Goal: Communication & Community: Answer question/provide support

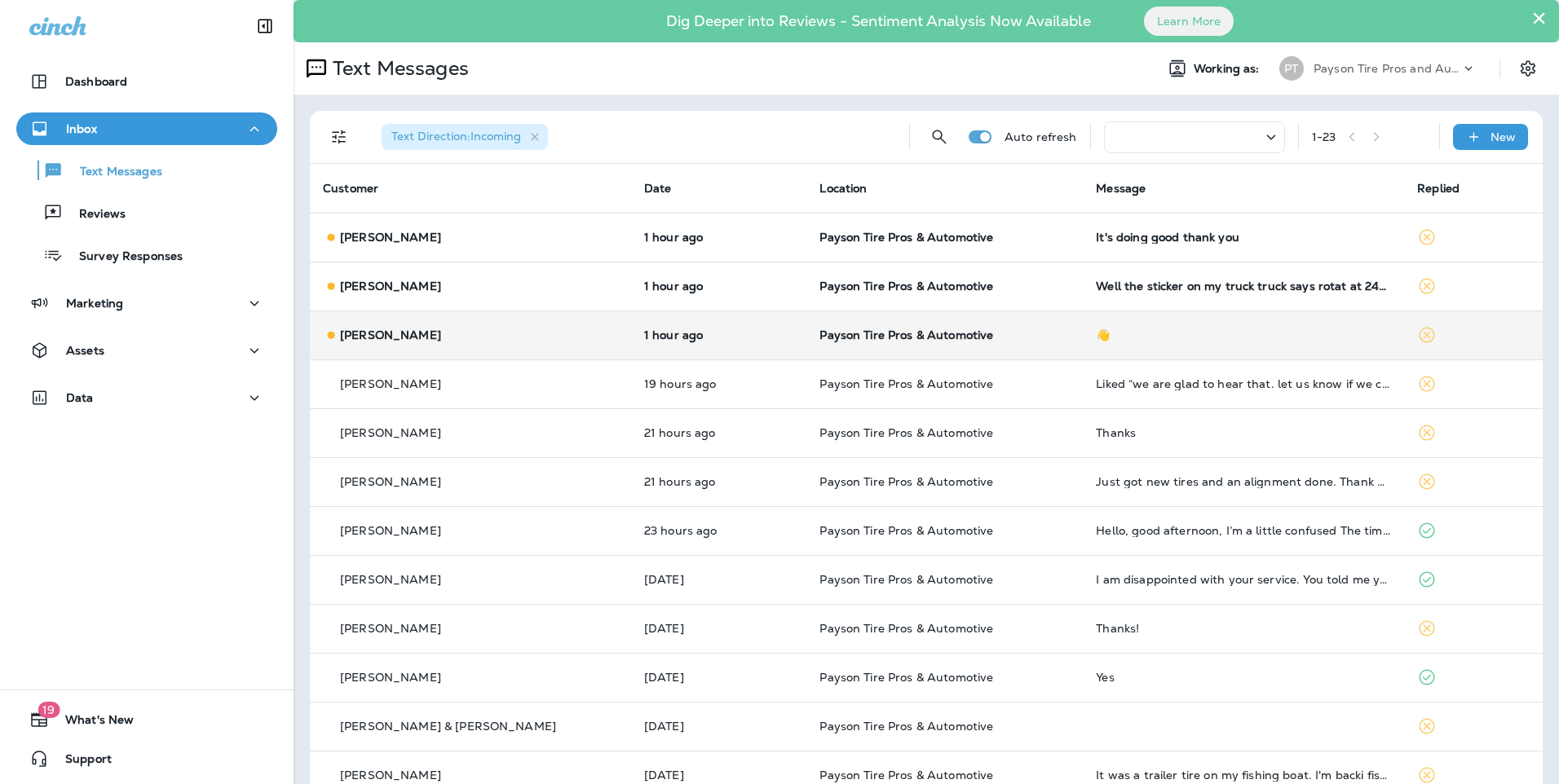
click at [506, 342] on div "[PERSON_NAME]" at bounding box center [470, 335] width 295 height 17
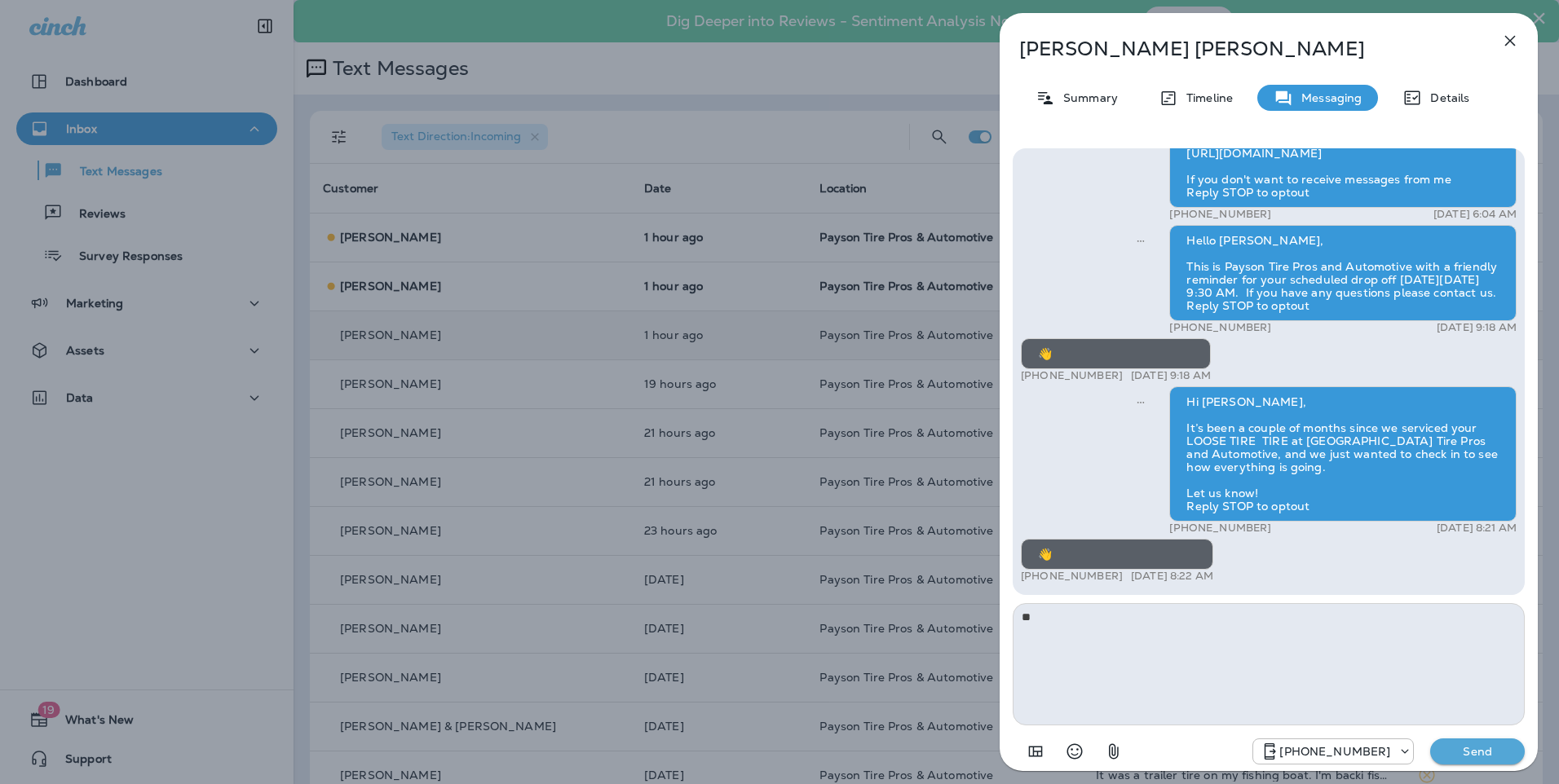
type textarea "*"
type textarea "**********"
click at [1493, 748] on p "Send" at bounding box center [1477, 752] width 69 height 15
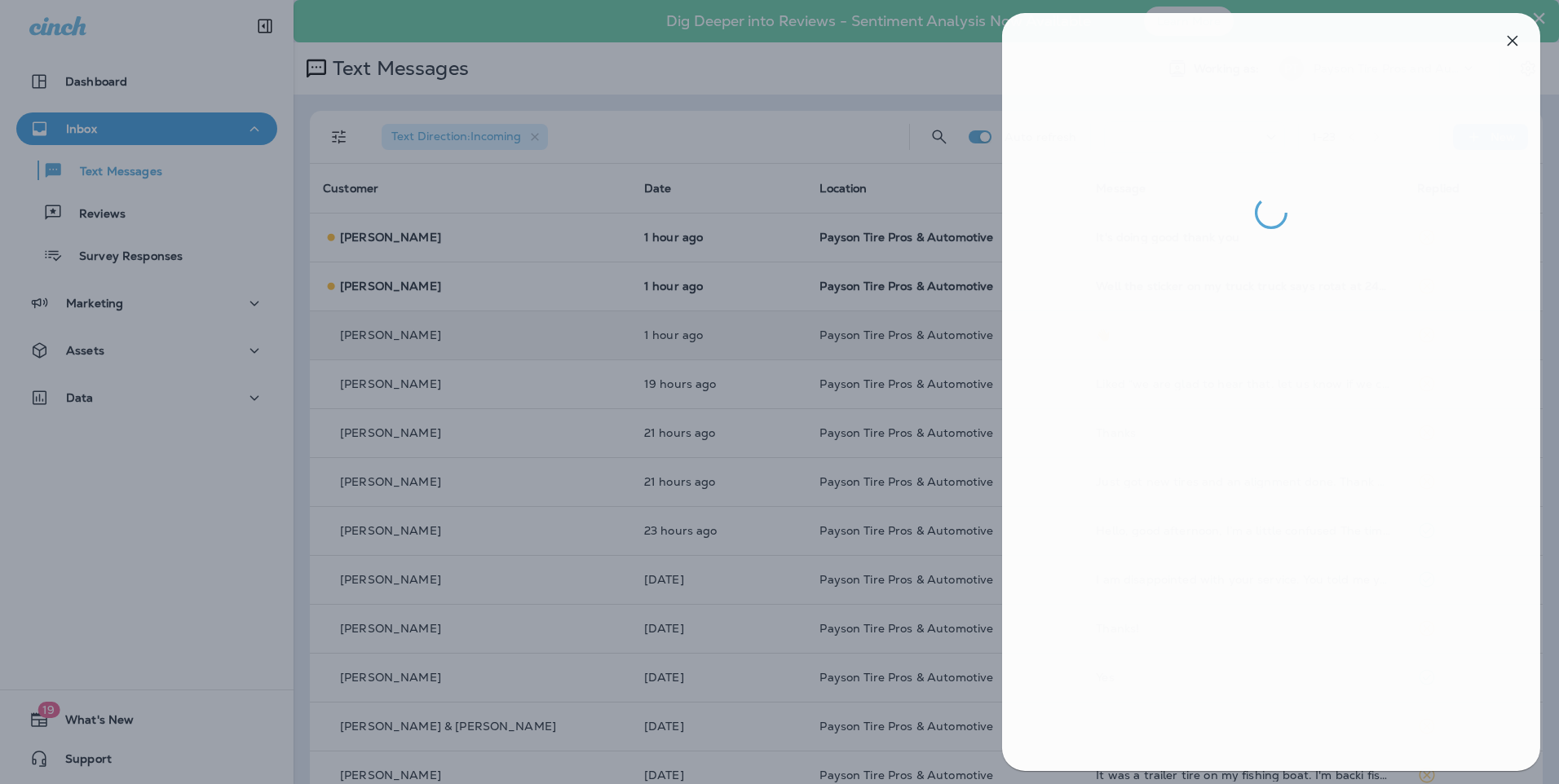
click at [494, 292] on div at bounding box center [782, 392] width 1559 height 784
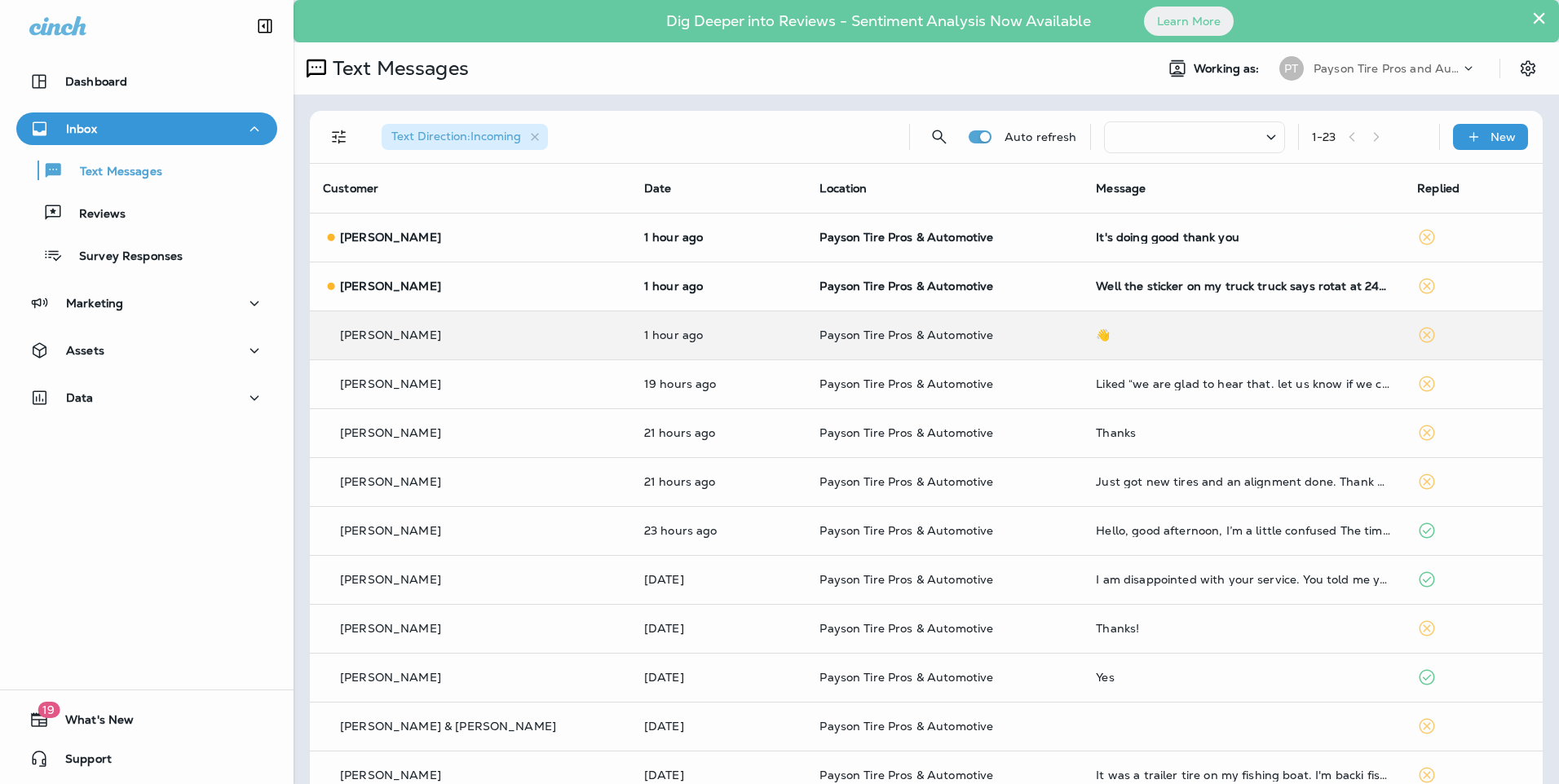
click at [494, 292] on div at bounding box center [780, 392] width 1559 height 784
click at [515, 292] on div "[PERSON_NAME]" at bounding box center [470, 287] width 295 height 17
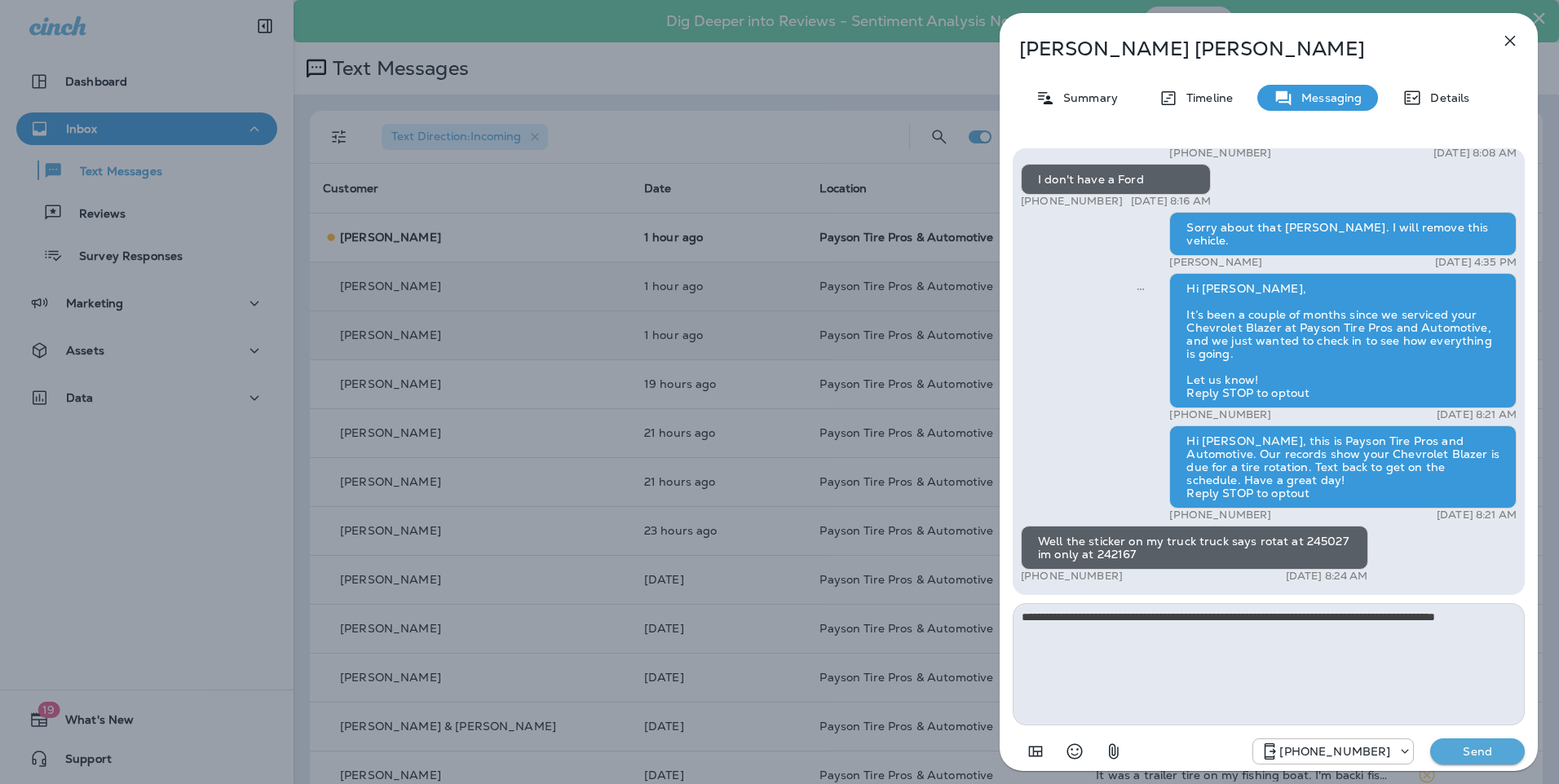
type textarea "**********"
click at [1475, 751] on p "Send" at bounding box center [1477, 752] width 69 height 15
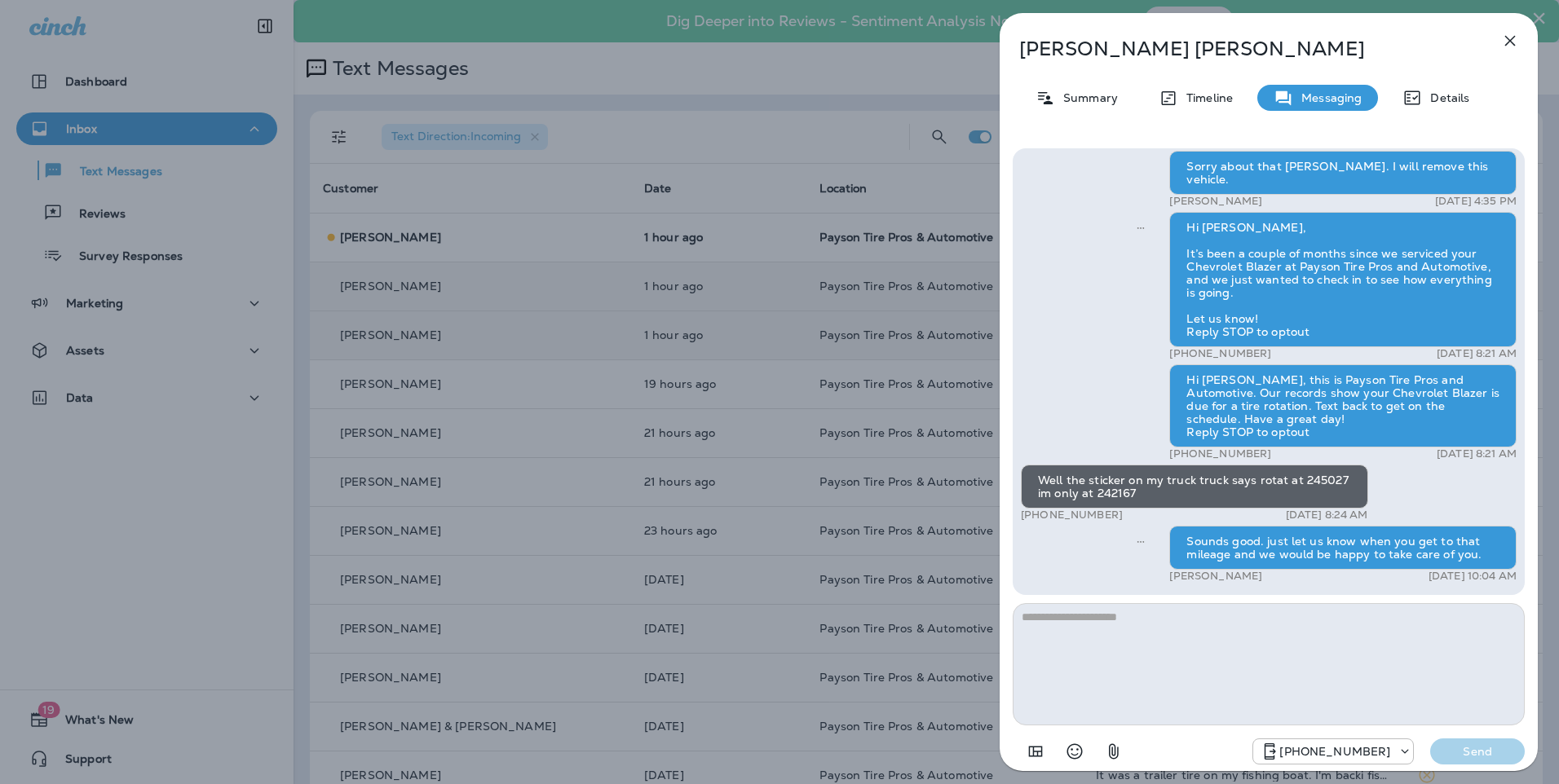
click at [447, 240] on div "[PERSON_NAME] Summary Timeline Messaging Details Hello [PERSON_NAME], Hope all …" at bounding box center [780, 392] width 1559 height 784
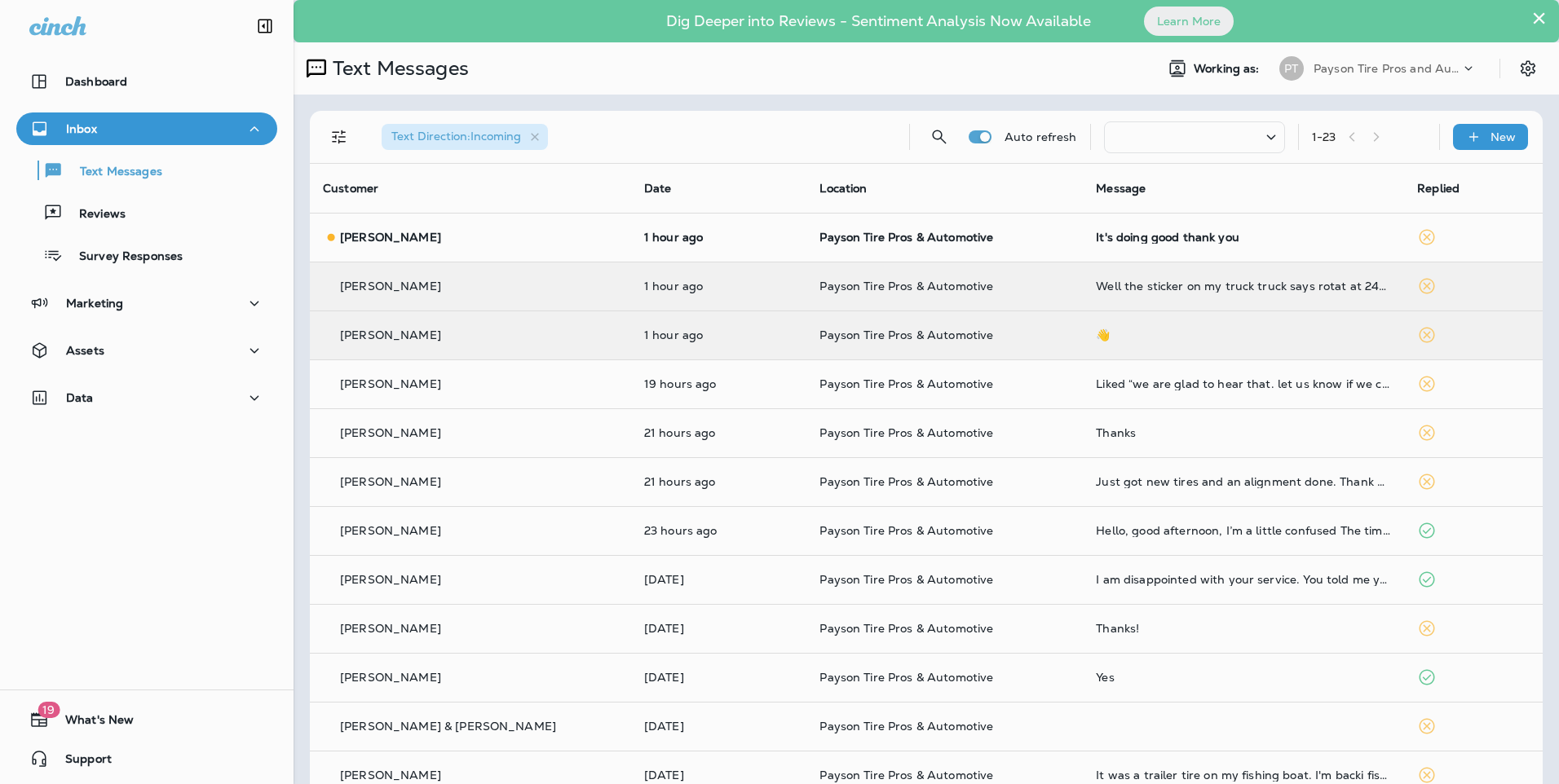
click at [451, 239] on div at bounding box center [780, 392] width 1559 height 784
click at [476, 245] on div "[PERSON_NAME]" at bounding box center [470, 238] width 295 height 17
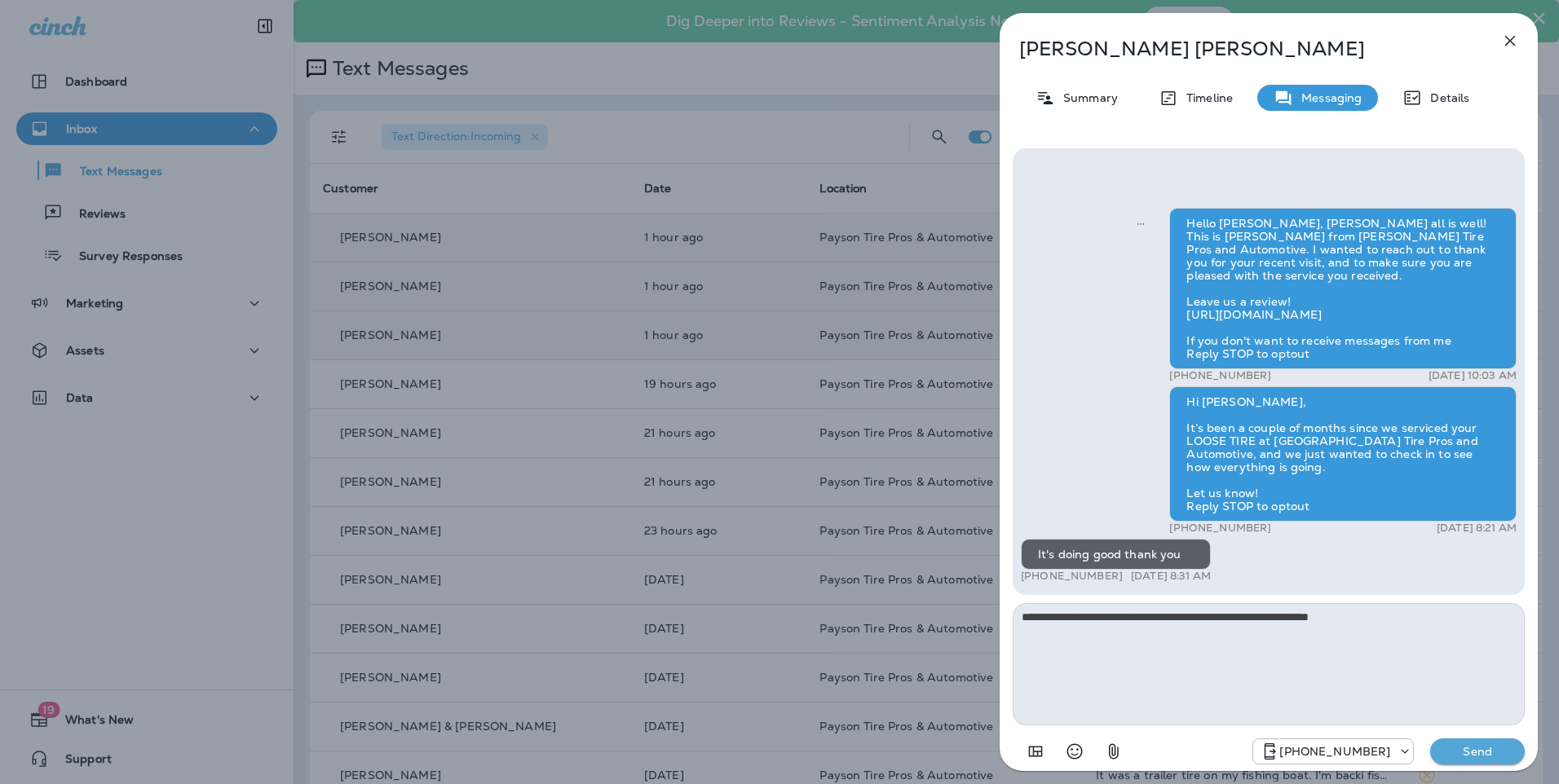
type textarea "**********"
click at [1463, 748] on p "Send" at bounding box center [1477, 752] width 69 height 15
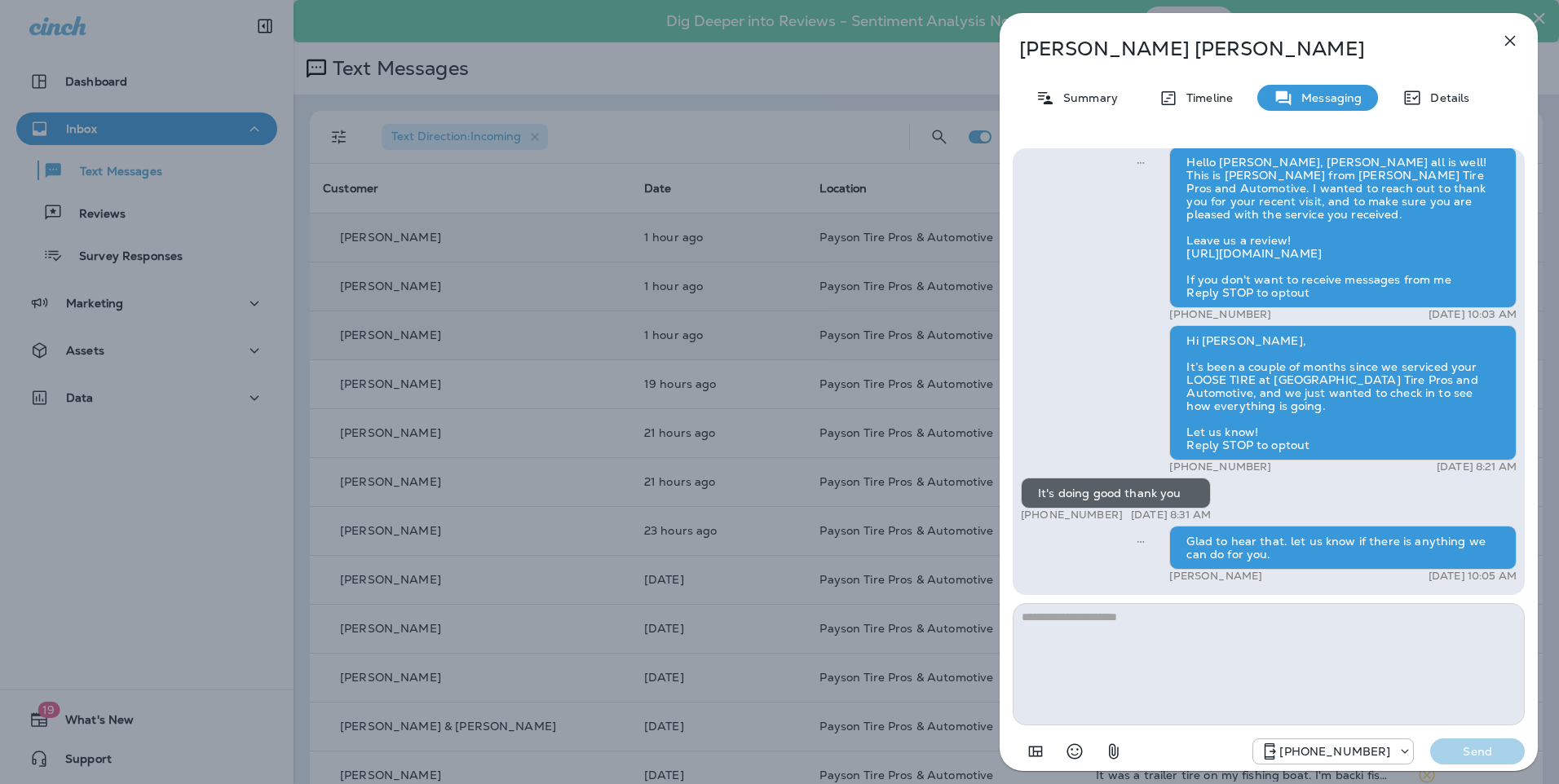
drag, startPoint x: 467, startPoint y: 245, endPoint x: 506, endPoint y: 267, distance: 44.8
click at [468, 245] on div "[PERSON_NAME] Summary Timeline Messaging Details Hello [PERSON_NAME], Hope all …" at bounding box center [780, 392] width 1559 height 784
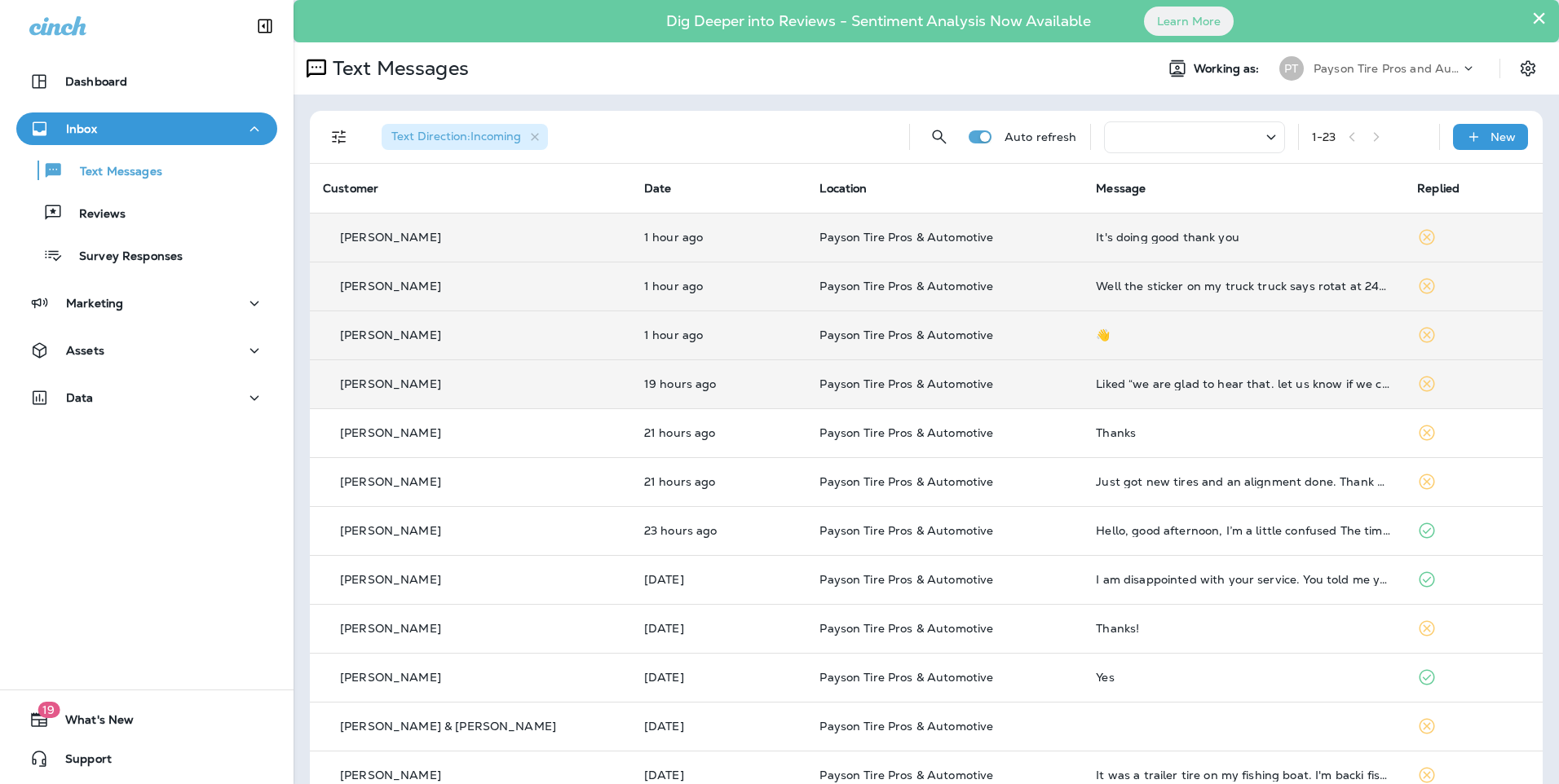
click at [470, 395] on td "[PERSON_NAME]" at bounding box center [470, 384] width 321 height 49
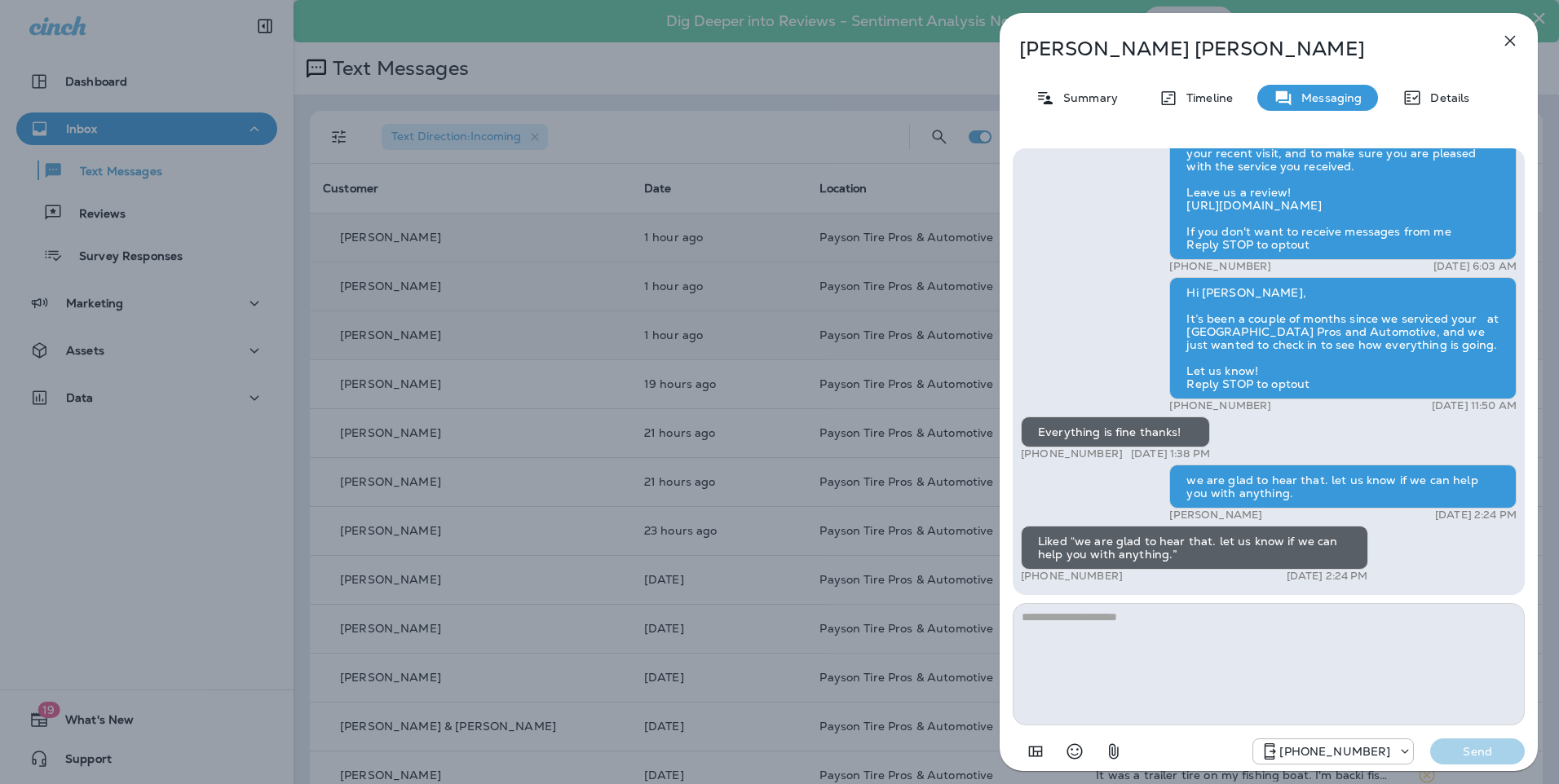
click at [476, 282] on div "[PERSON_NAME] Summary Timeline Messaging Details Hello [PERSON_NAME], Hope all …" at bounding box center [780, 392] width 1559 height 784
